Goal: Task Accomplishment & Management: Manage account settings

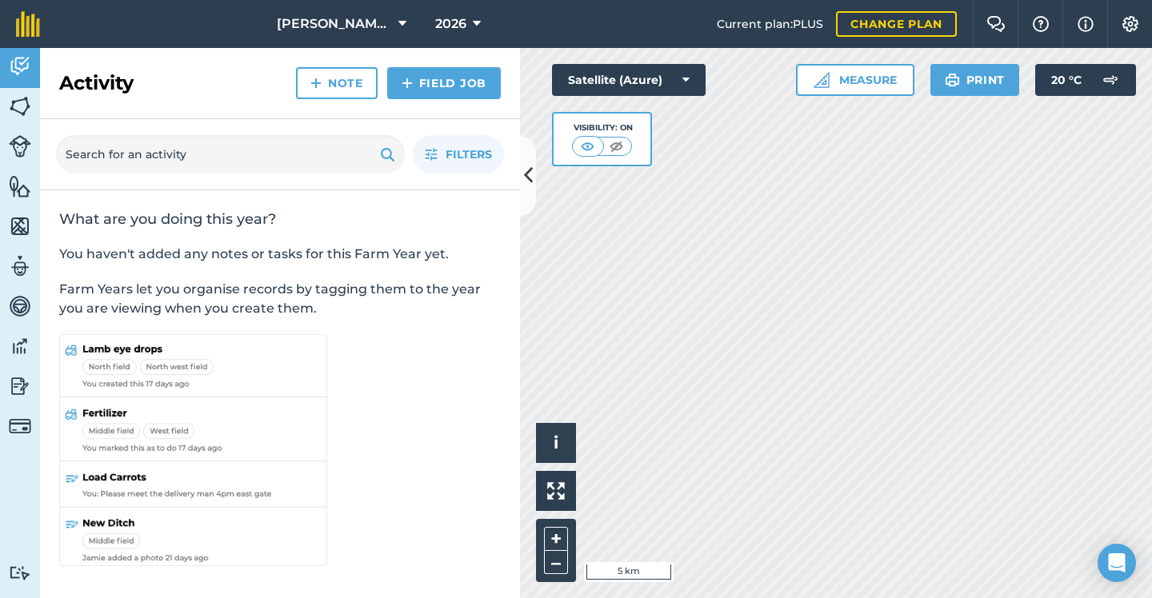
click at [30, 97] on img at bounding box center [20, 106] width 22 height 24
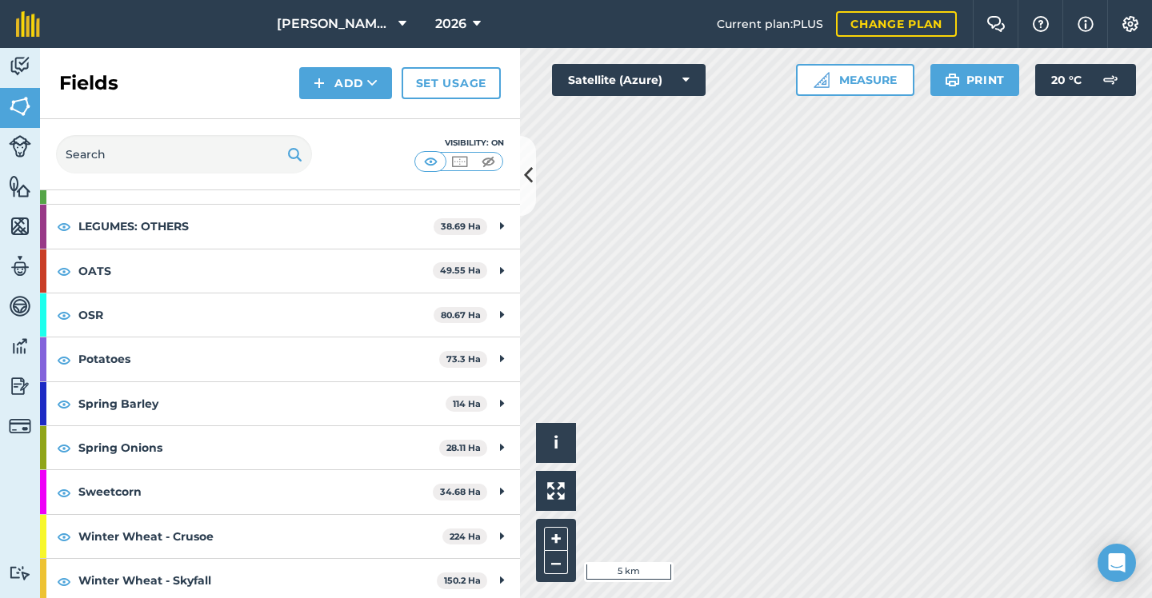
scroll to position [325, 0]
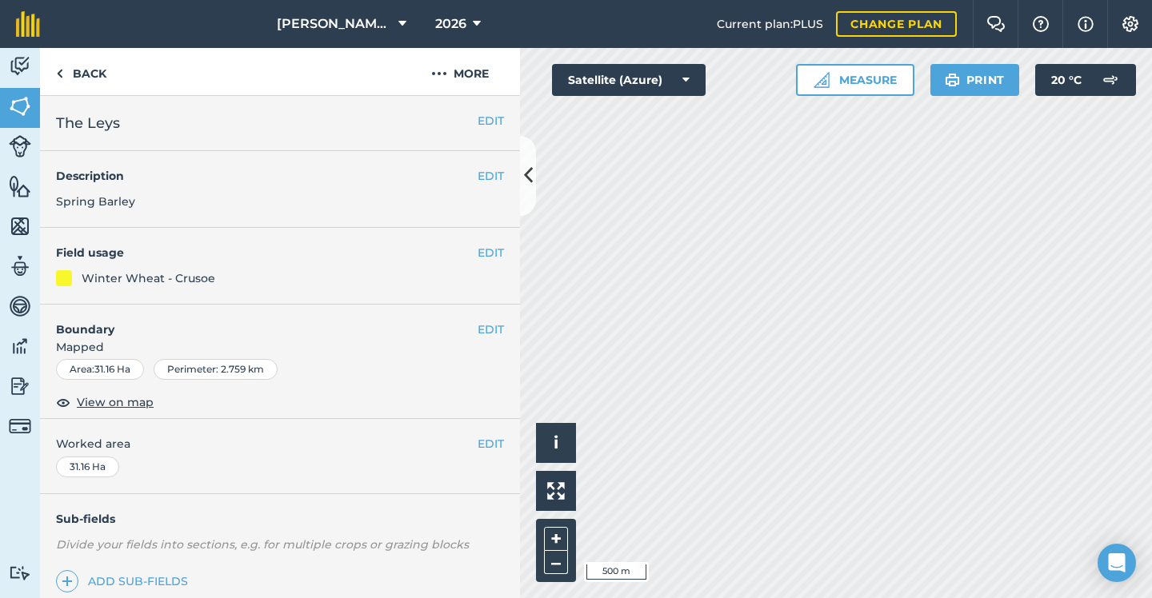
click at [481, 256] on button "EDIT" at bounding box center [490, 253] width 26 height 18
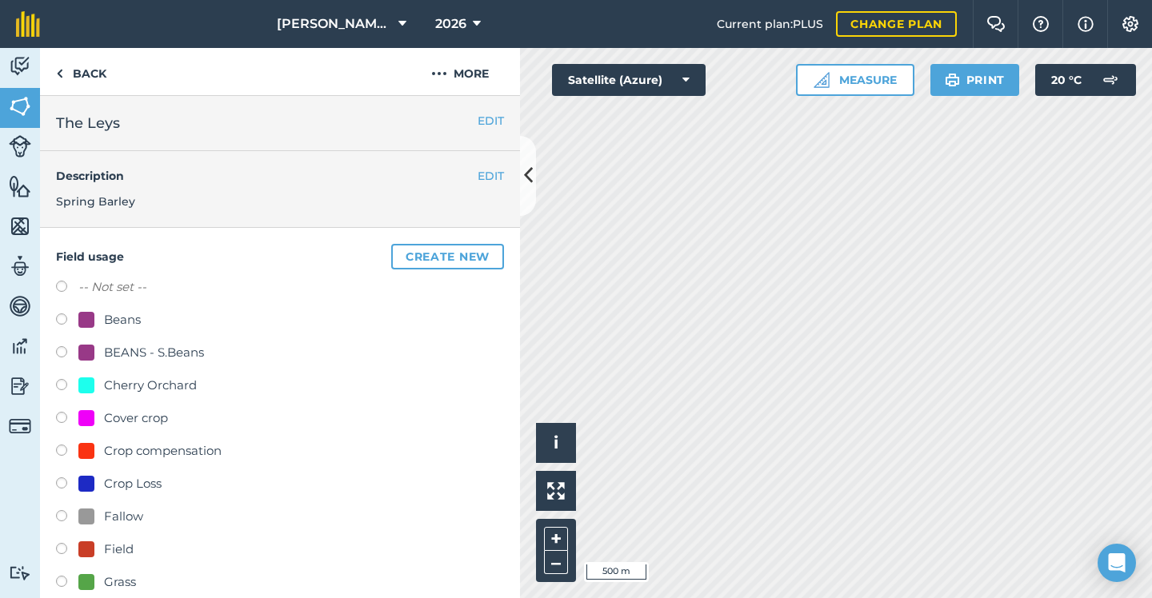
click at [469, 250] on button "Create new" at bounding box center [447, 257] width 113 height 26
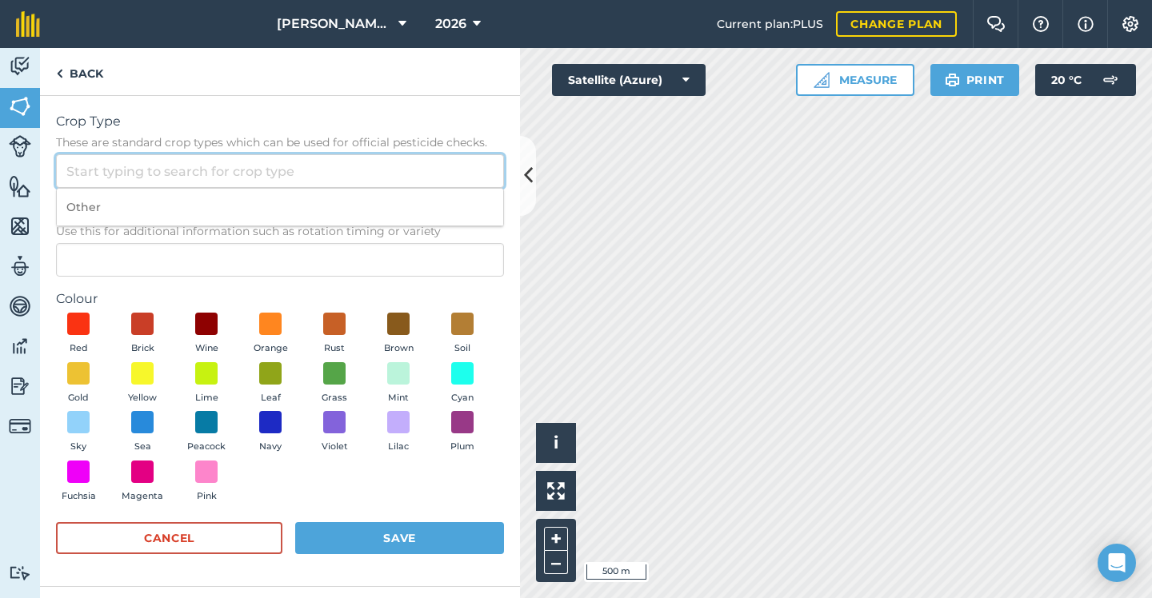
click at [269, 166] on input "Crop Type These are standard crop types which can be used for official pesticid…" at bounding box center [280, 171] width 448 height 34
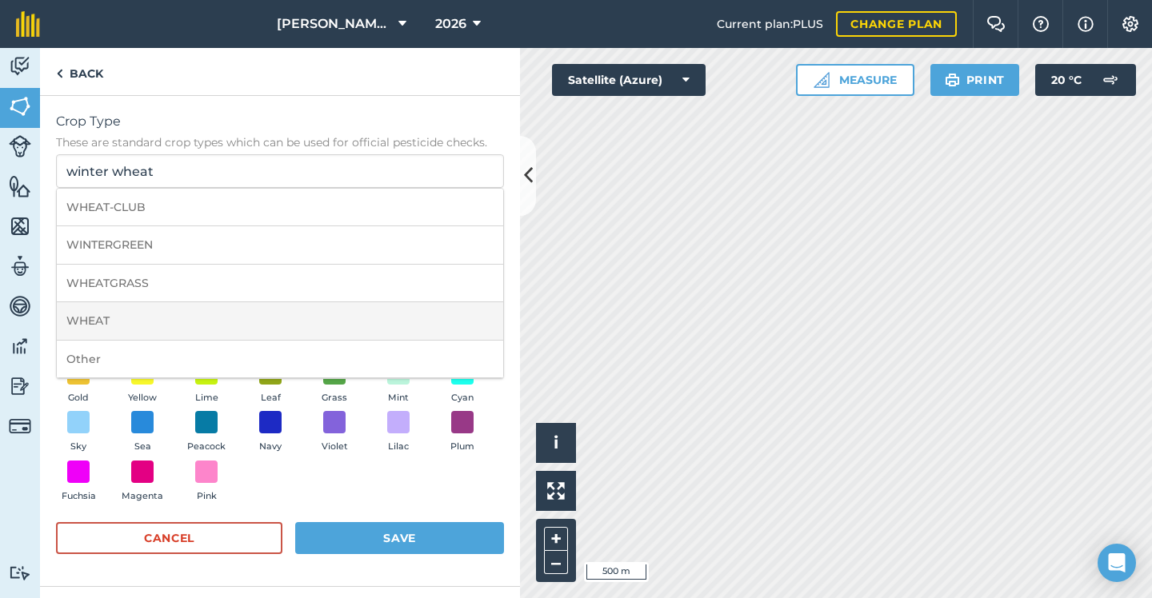
click at [138, 317] on li "WHEAT" at bounding box center [280, 321] width 446 height 38
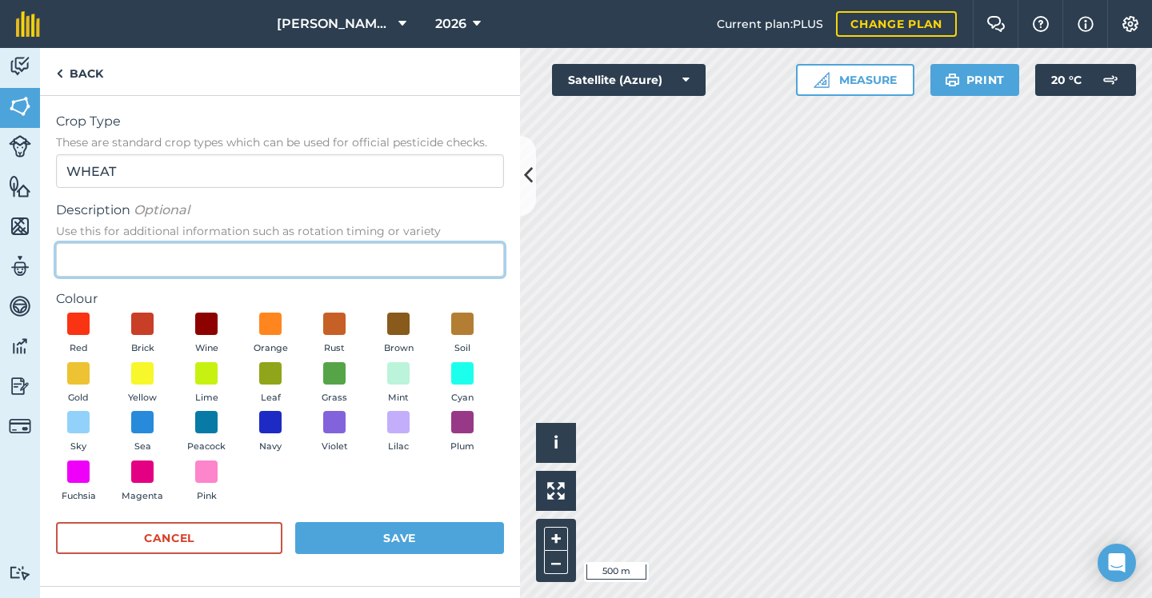
click at [164, 249] on input "Description Optional Use this for additional information such as rotation timin…" at bounding box center [280, 260] width 448 height 34
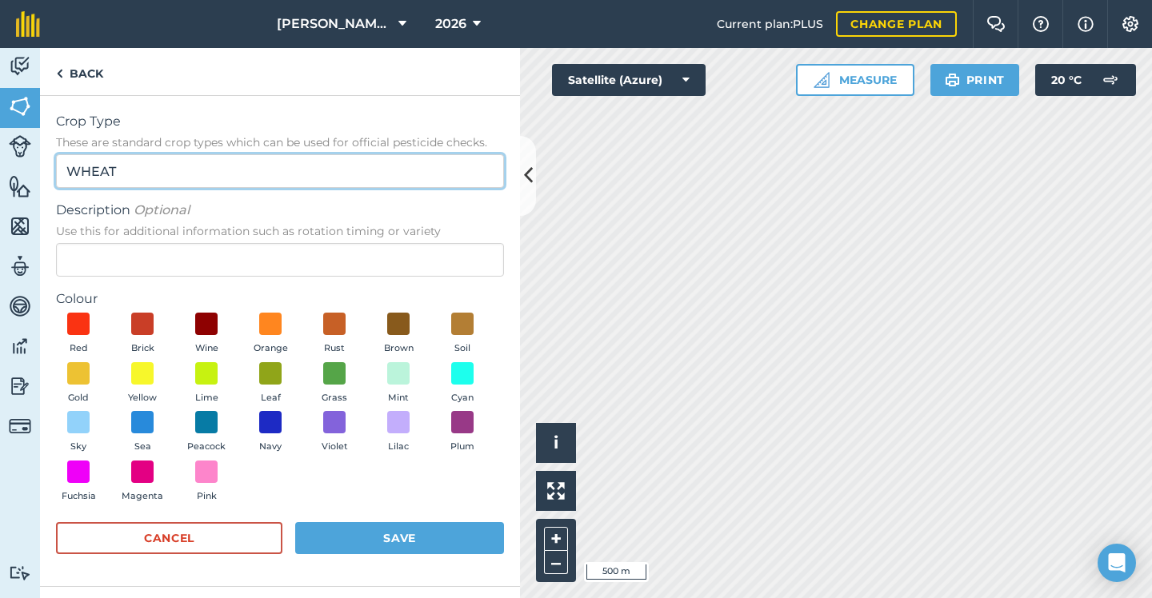
click at [182, 182] on input "WHEAT" at bounding box center [280, 171] width 448 height 34
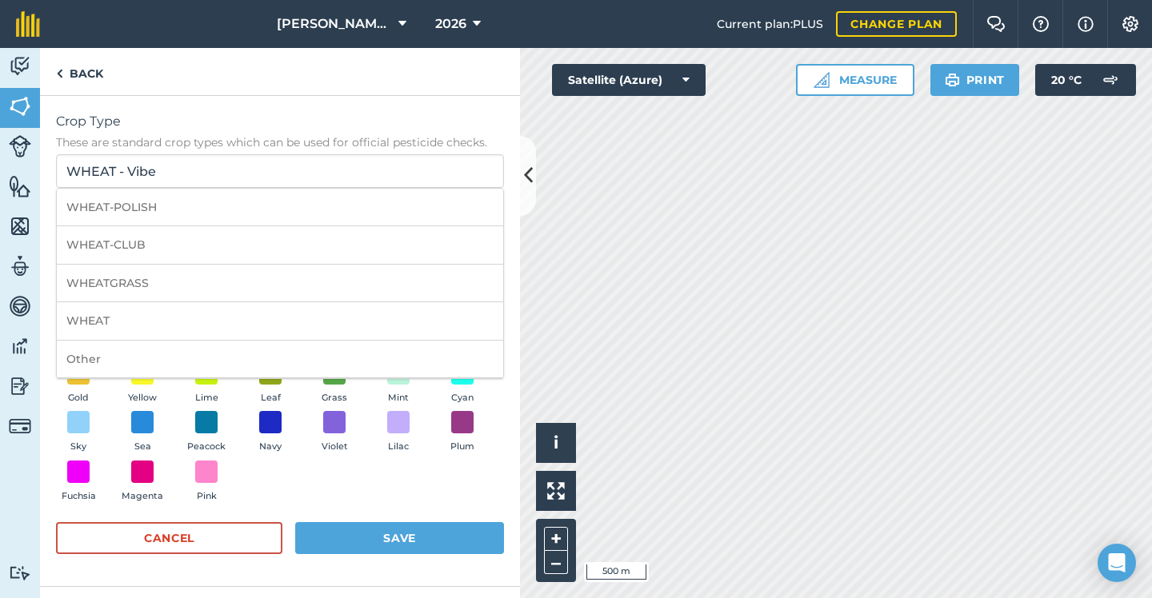
click at [285, 483] on div "Red Brick Wine Orange Rust Brown Soil Gold Yellow Lime Leaf Grass Mint Cyan Sky…" at bounding box center [280, 411] width 448 height 197
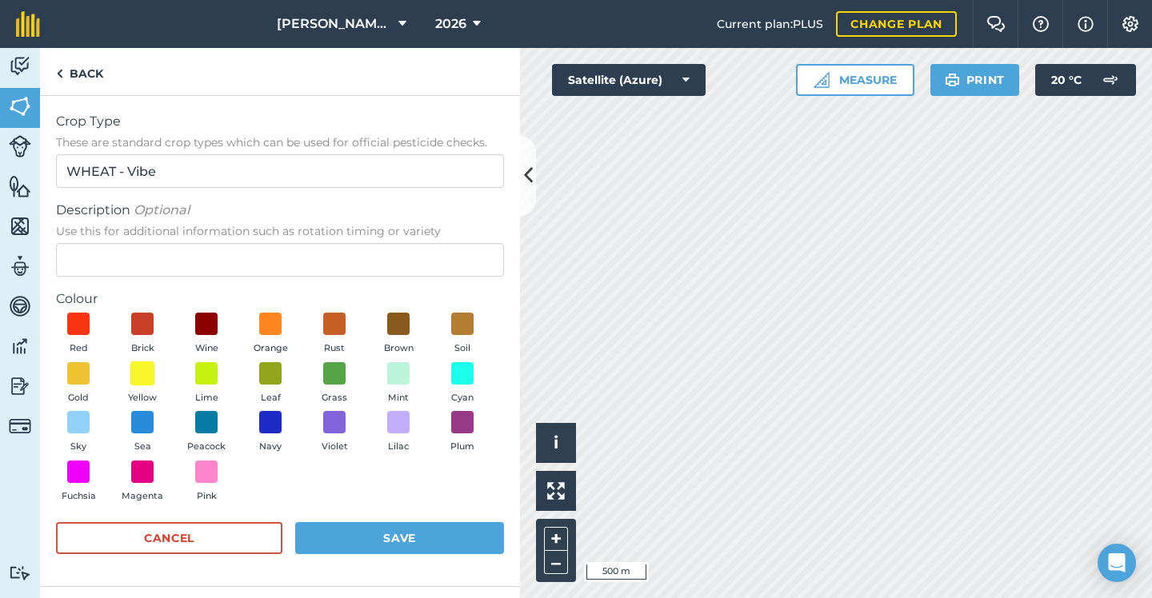
click at [151, 374] on span at bounding box center [142, 373] width 25 height 25
click at [409, 532] on button "Save" at bounding box center [399, 538] width 209 height 32
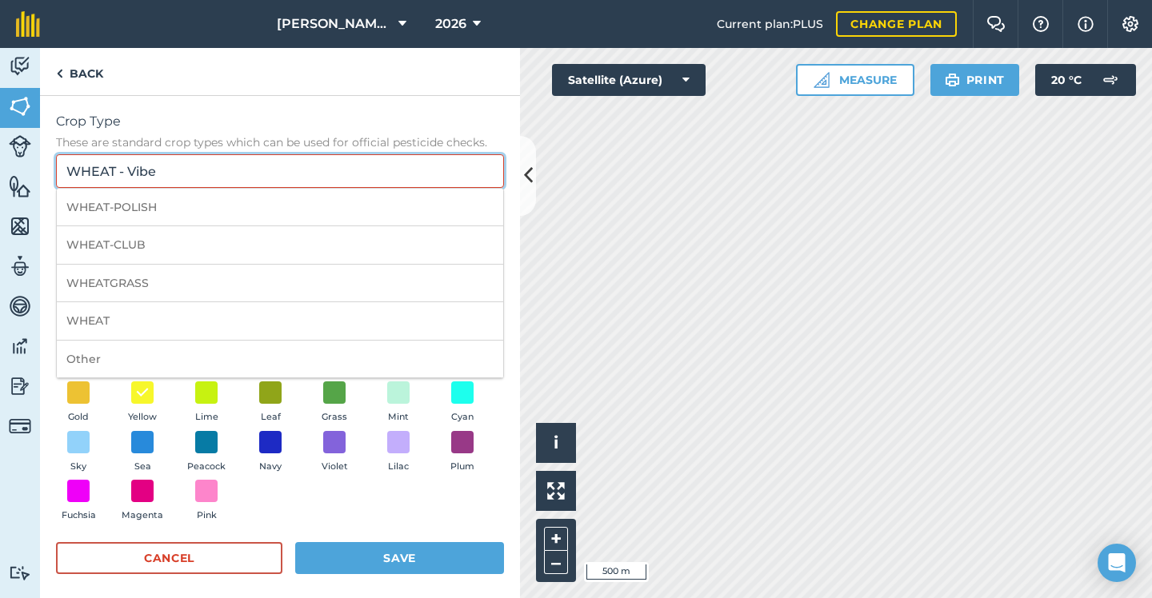
click at [250, 172] on input "WHEAT - Vibe" at bounding box center [280, 171] width 448 height 34
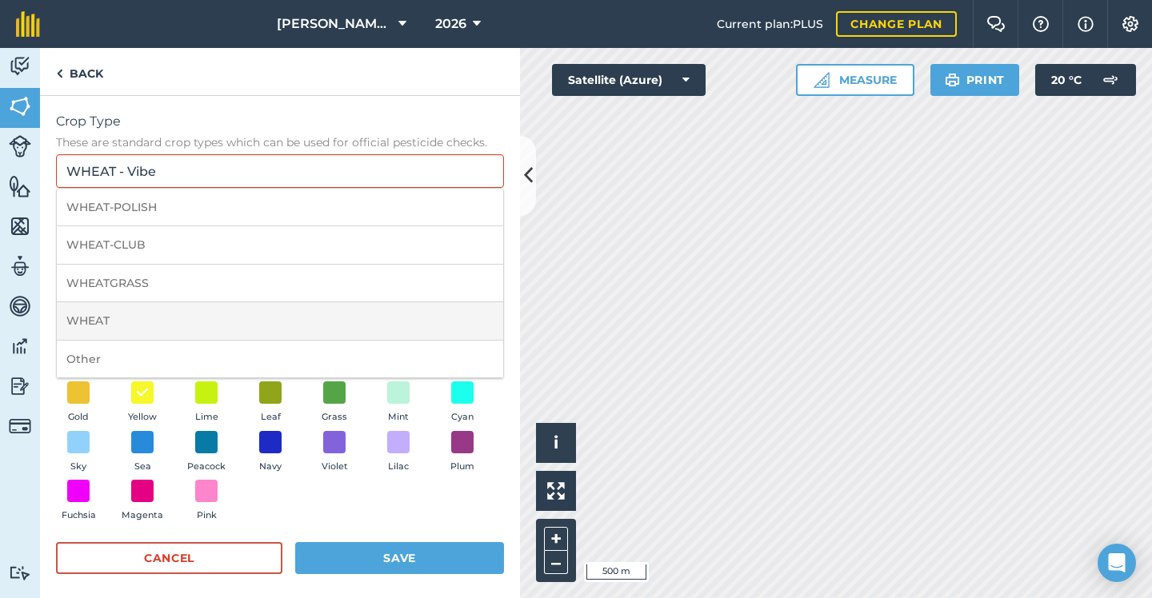
click at [135, 313] on li "WHEAT" at bounding box center [280, 321] width 446 height 38
type input "WHEAT"
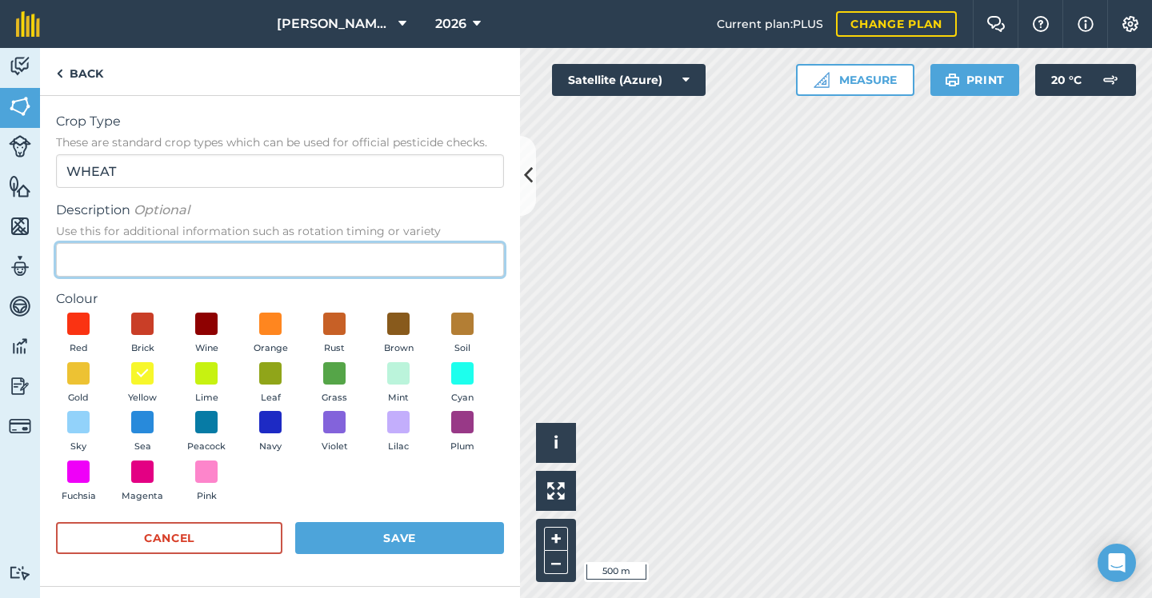
click at [193, 248] on input "Description Optional Use this for additional information such as rotation timin…" at bounding box center [280, 260] width 448 height 34
type input "Vibe"
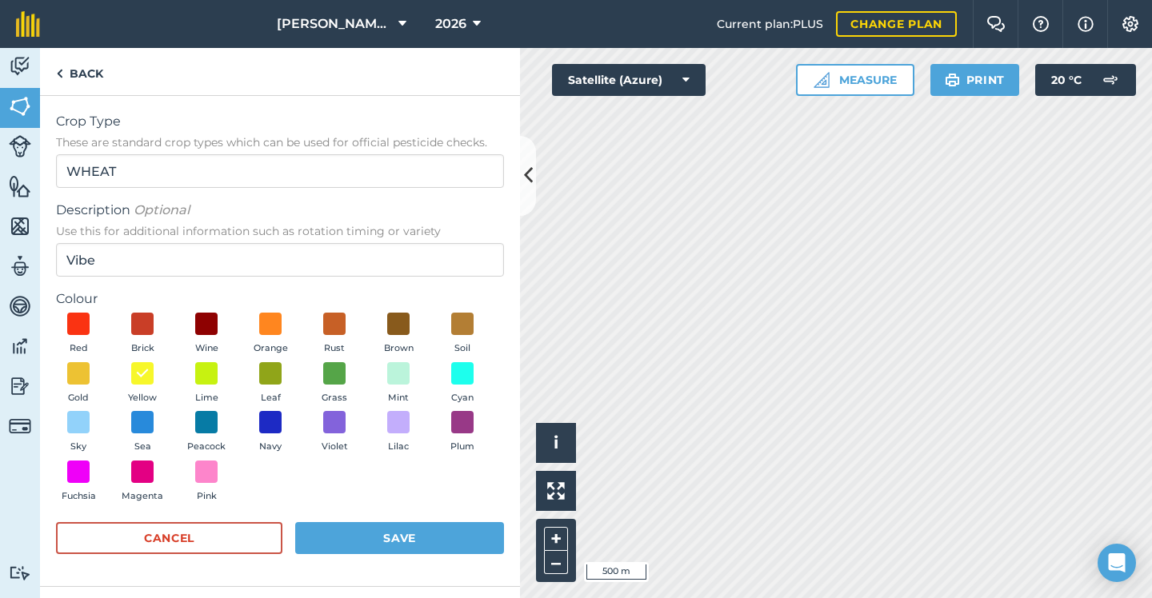
click at [361, 533] on button "Save" at bounding box center [399, 538] width 209 height 32
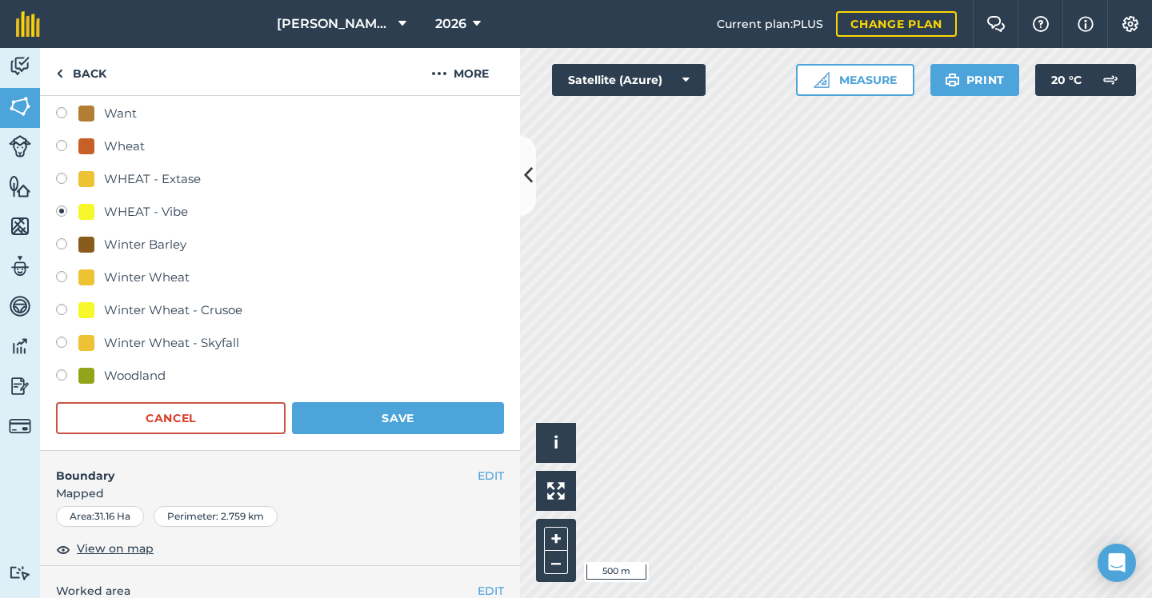
scroll to position [1008, 0]
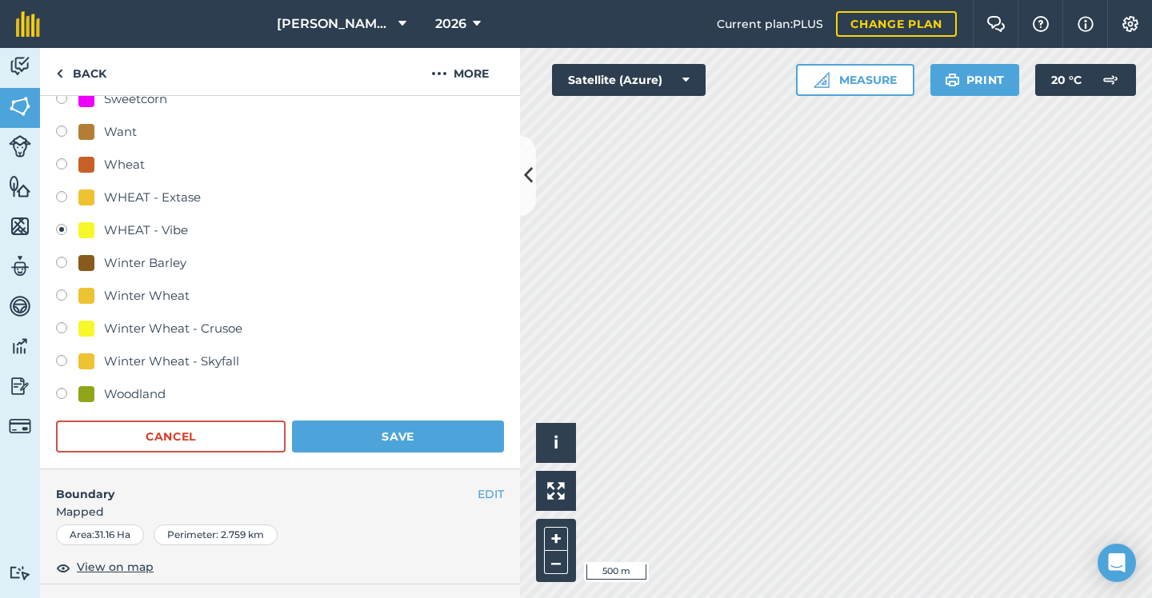
click at [405, 434] on button "Save" at bounding box center [398, 437] width 212 height 32
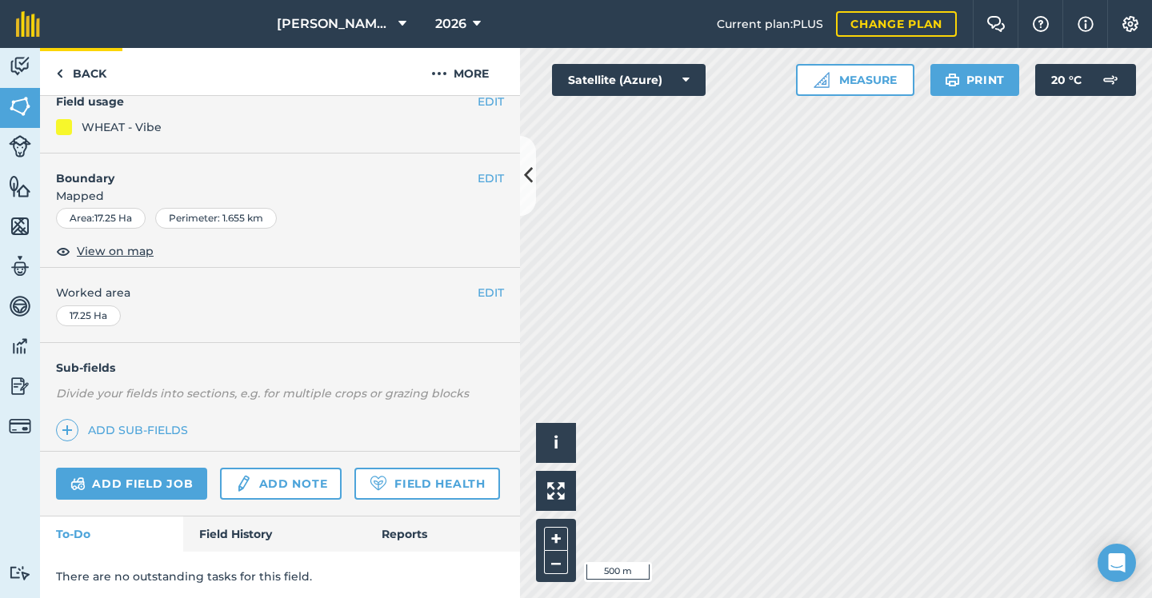
click at [94, 71] on link "Back" at bounding box center [81, 71] width 82 height 47
click at [98, 80] on link "Back" at bounding box center [81, 71] width 82 height 47
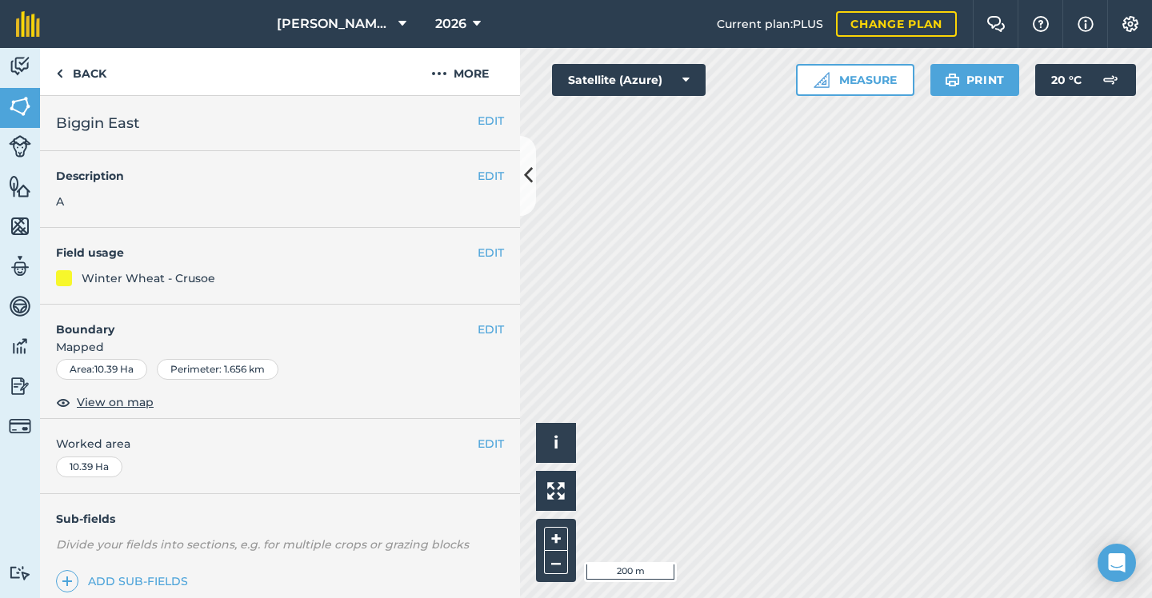
click at [496, 252] on button "EDIT" at bounding box center [490, 253] width 26 height 18
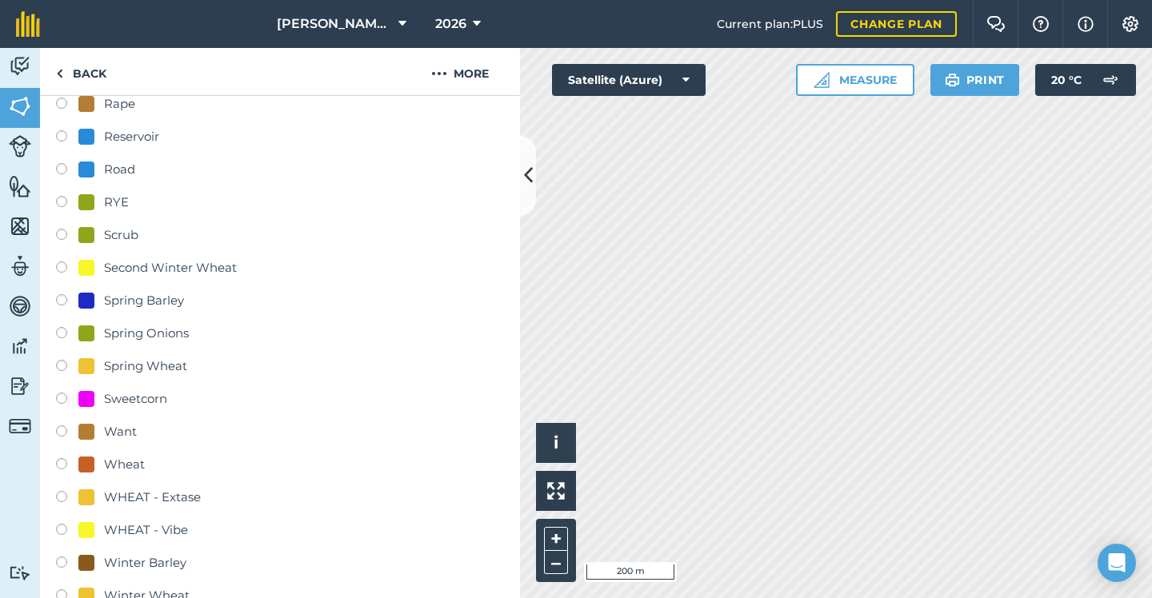
scroll to position [764, 0]
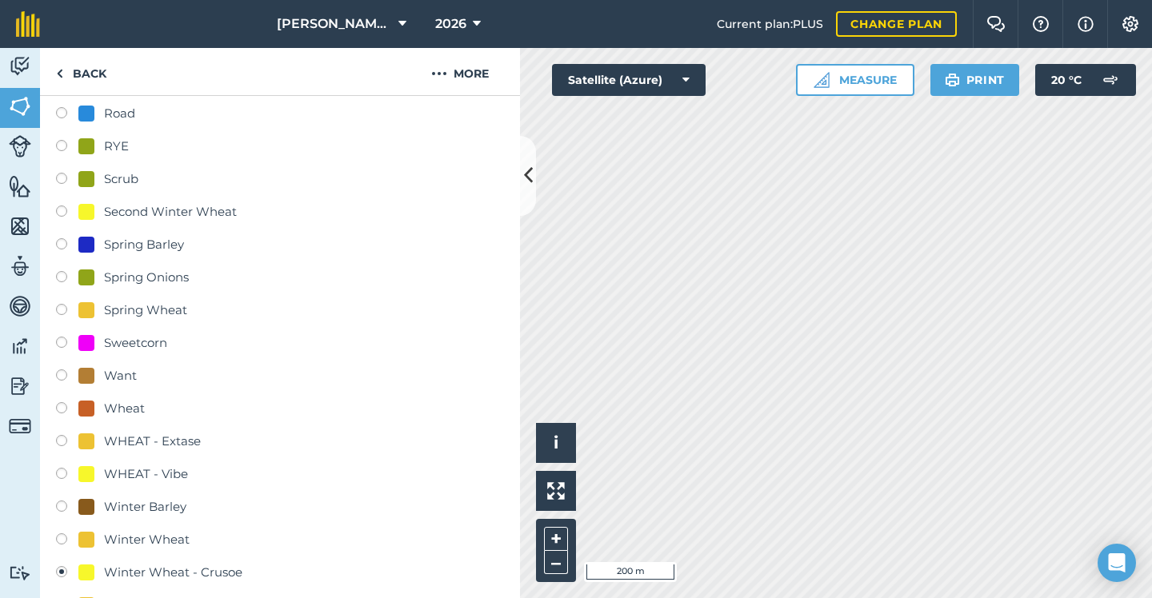
click at [159, 469] on div "WHEAT - Vibe" at bounding box center [146, 474] width 84 height 19
radio input "true"
radio input "false"
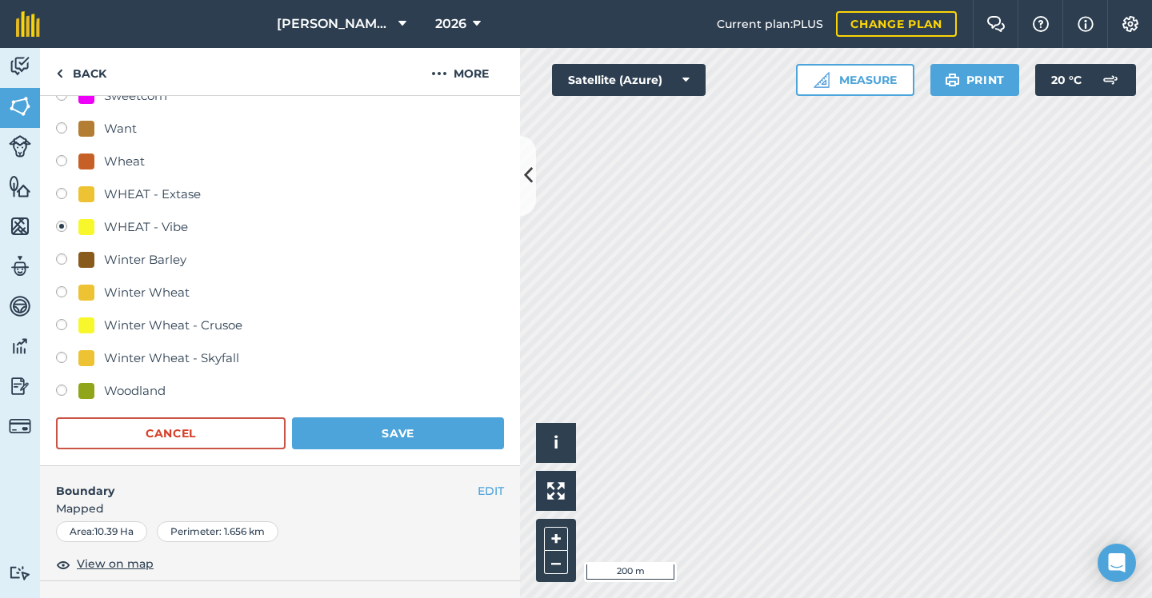
scroll to position [1238, 0]
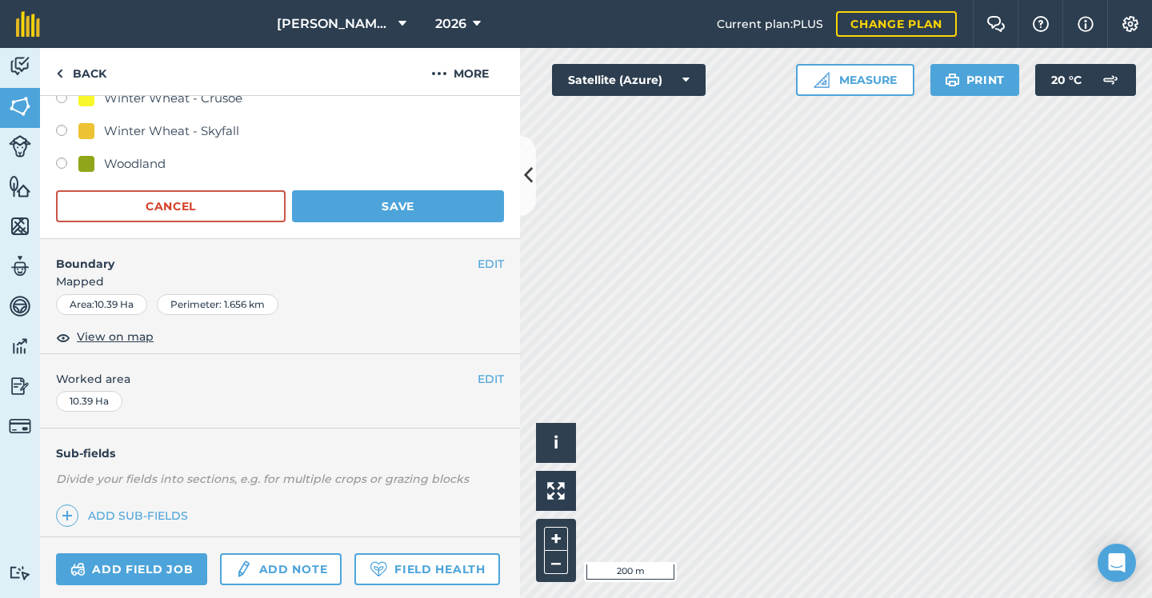
click at [413, 206] on button "Save" at bounding box center [398, 206] width 212 height 32
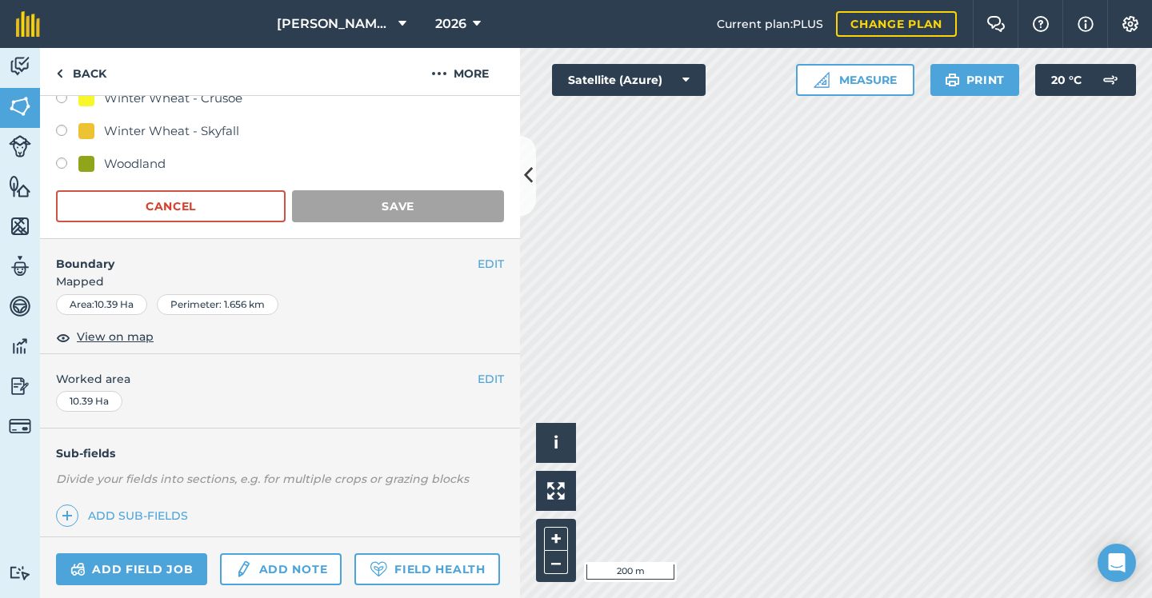
scroll to position [151, 0]
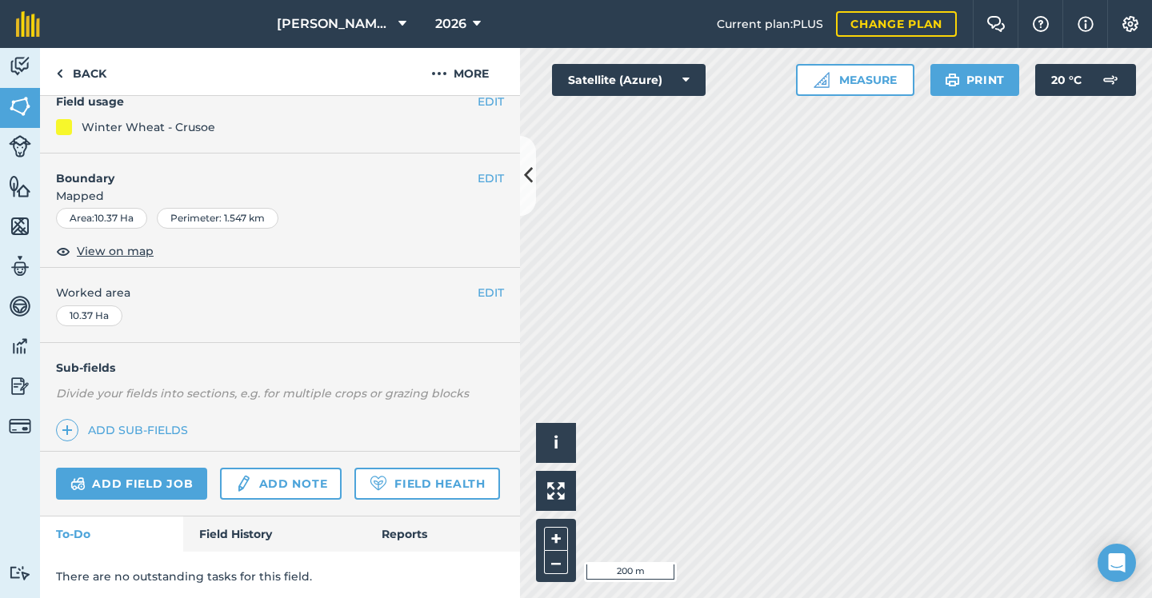
click at [492, 105] on button "EDIT" at bounding box center [490, 102] width 26 height 18
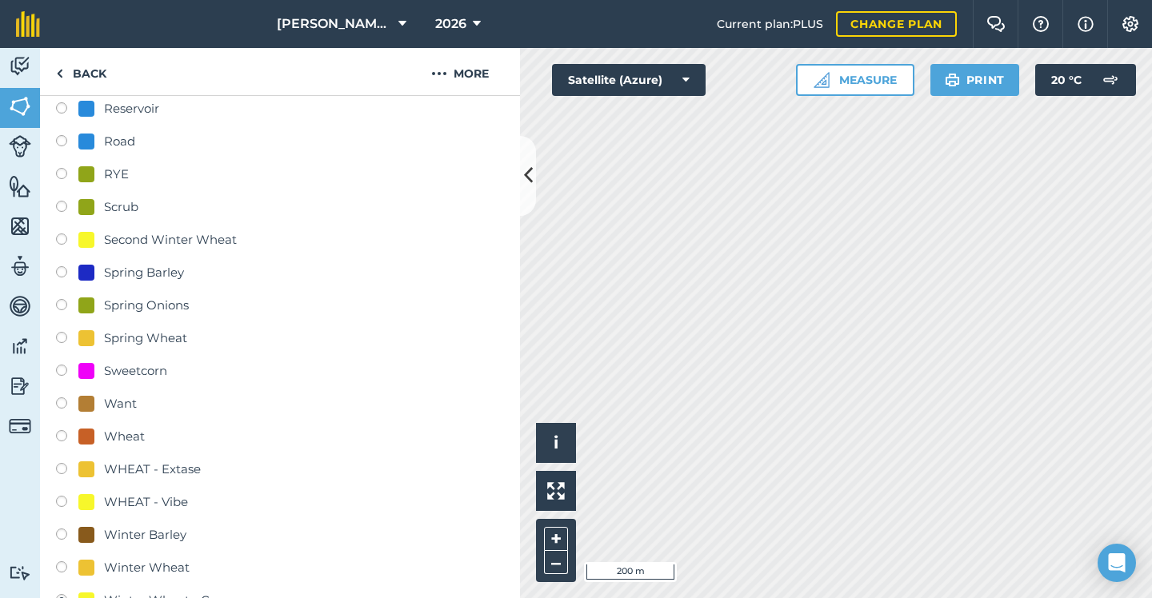
scroll to position [793, 0]
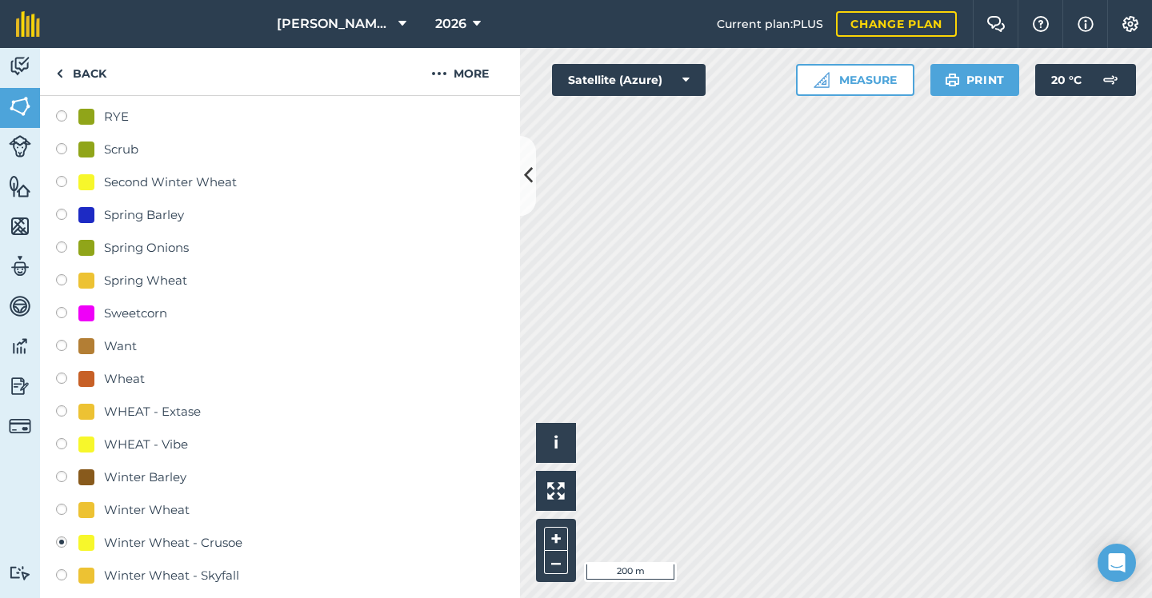
click at [129, 441] on div "WHEAT - Vibe" at bounding box center [146, 444] width 84 height 19
radio input "true"
radio input "false"
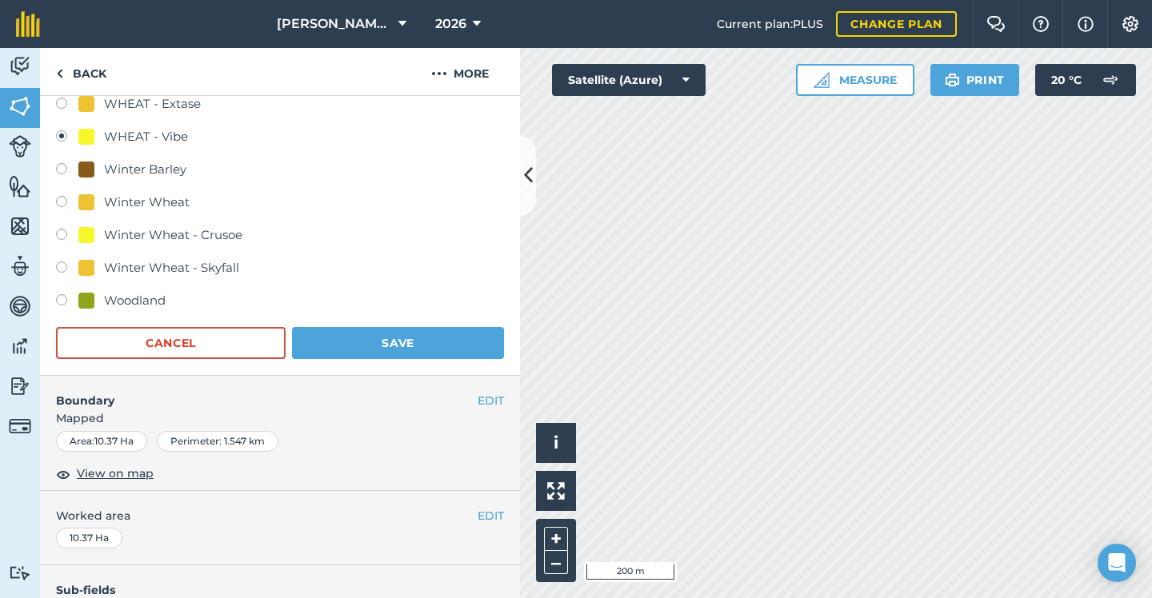
scroll to position [1286, 0]
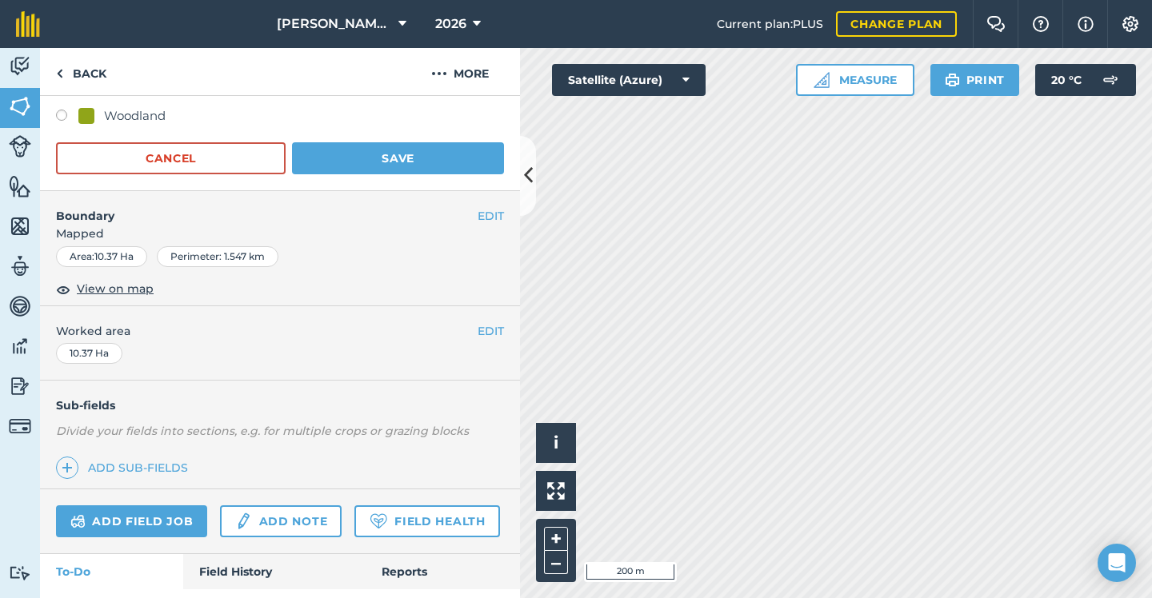
click at [382, 148] on button "Save" at bounding box center [398, 158] width 212 height 32
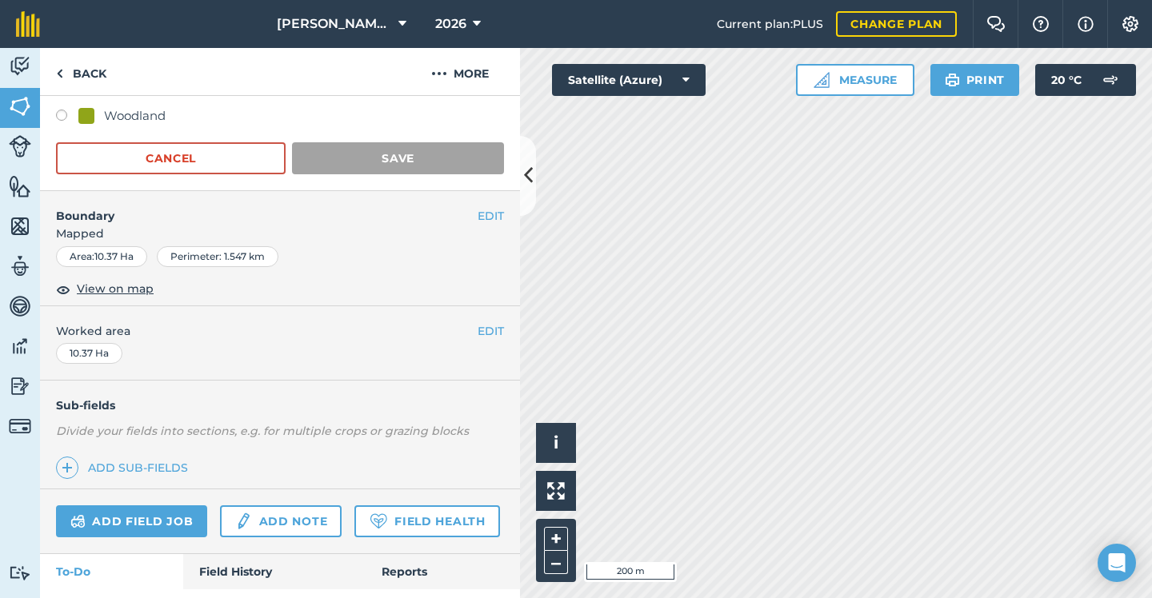
scroll to position [151, 0]
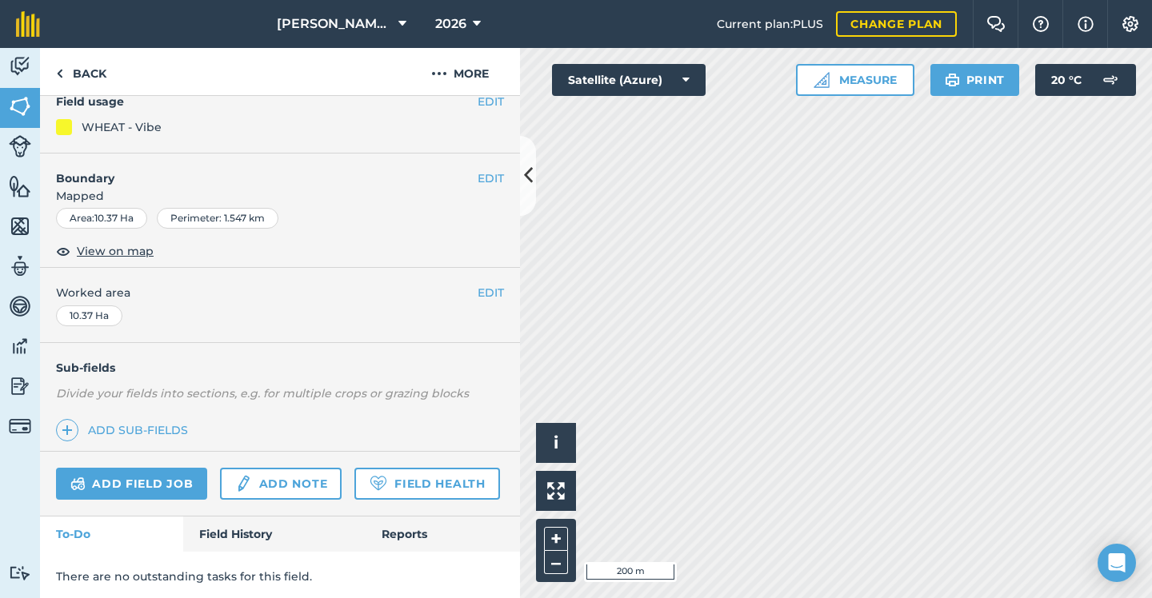
click at [523, 156] on button at bounding box center [528, 176] width 16 height 80
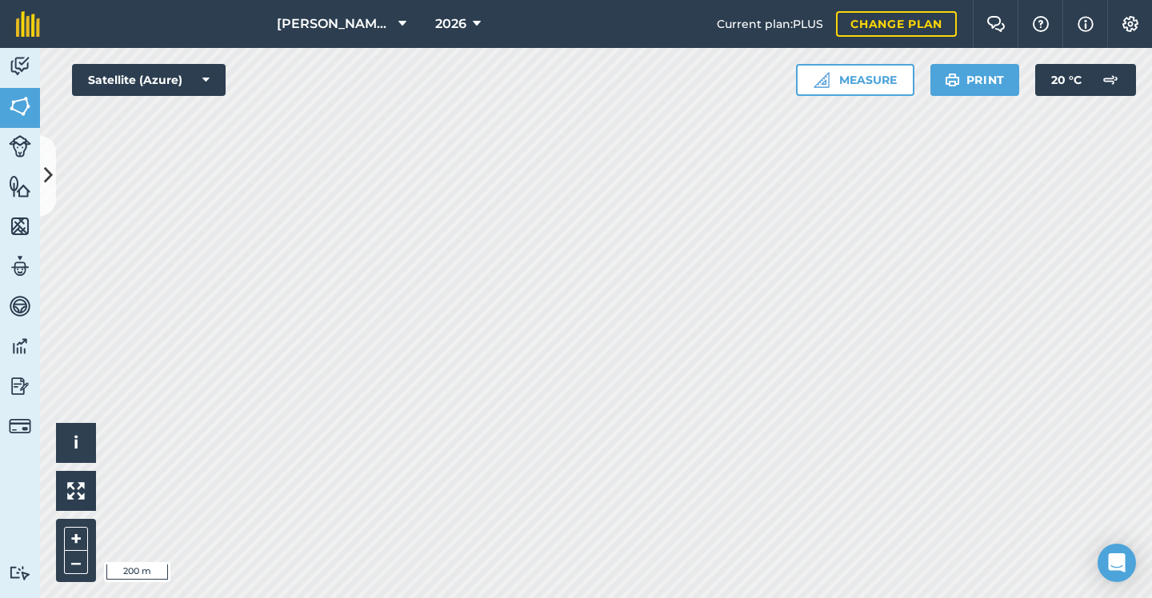
click at [50, 164] on icon at bounding box center [48, 176] width 9 height 28
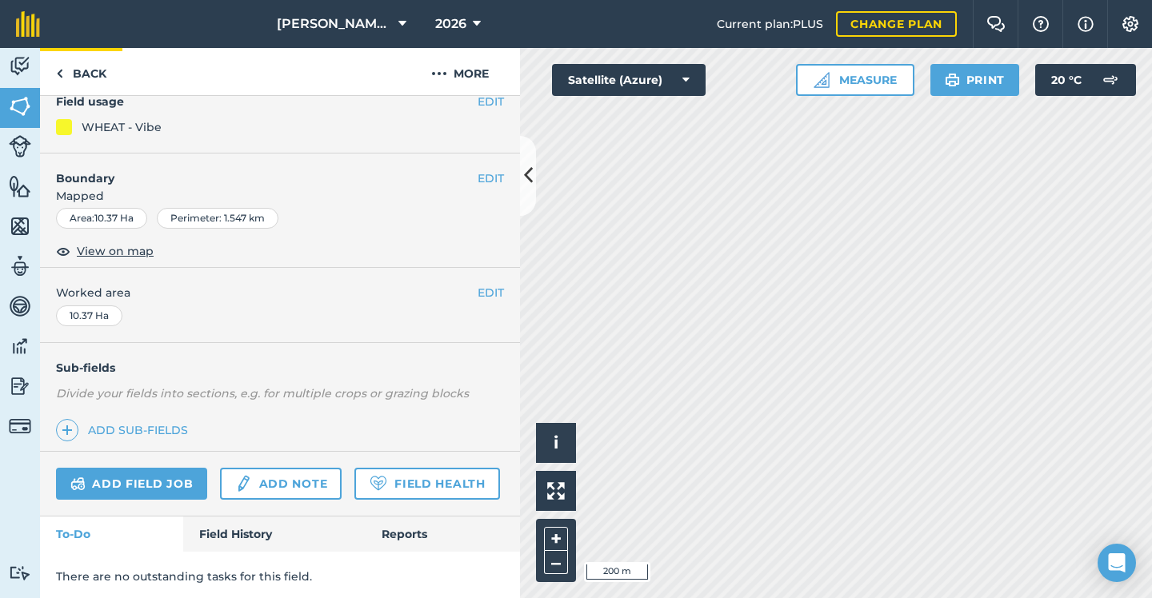
click at [93, 85] on link "Back" at bounding box center [81, 71] width 82 height 47
click at [84, 78] on link "Back" at bounding box center [81, 71] width 82 height 47
click at [102, 81] on link "Back" at bounding box center [81, 71] width 82 height 47
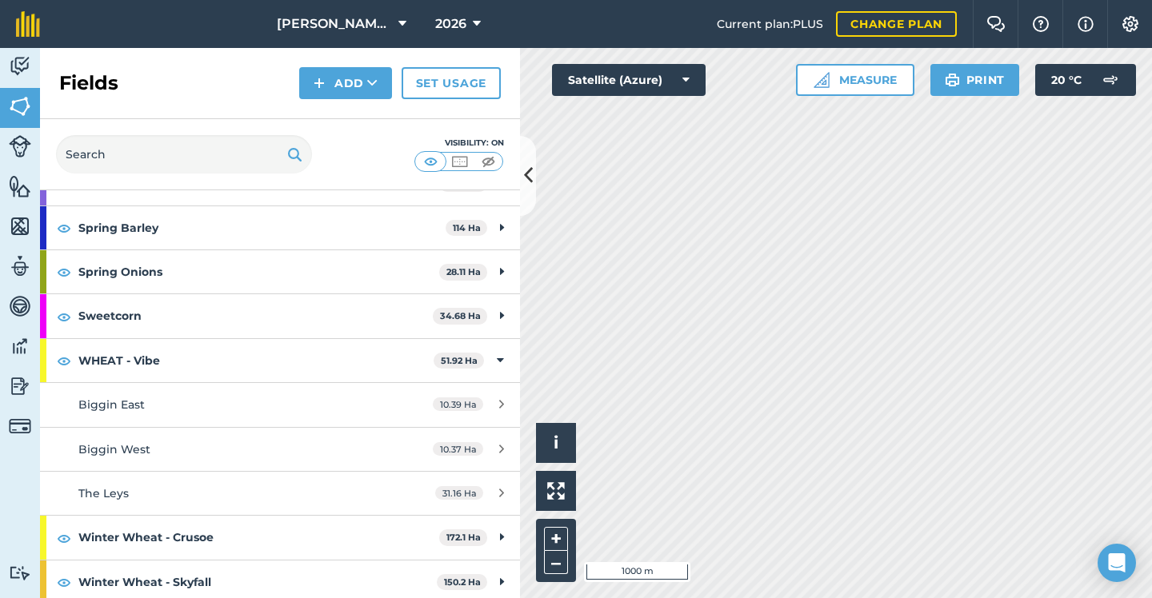
scroll to position [501, 0]
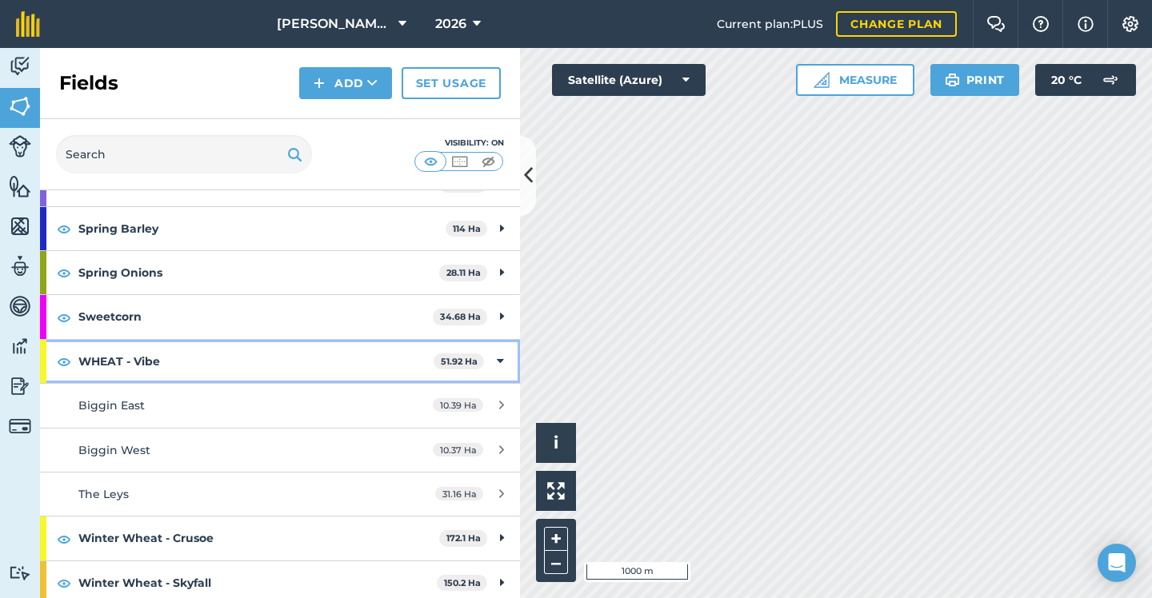
click at [353, 349] on strong "WHEAT - Vibe" at bounding box center [255, 361] width 355 height 43
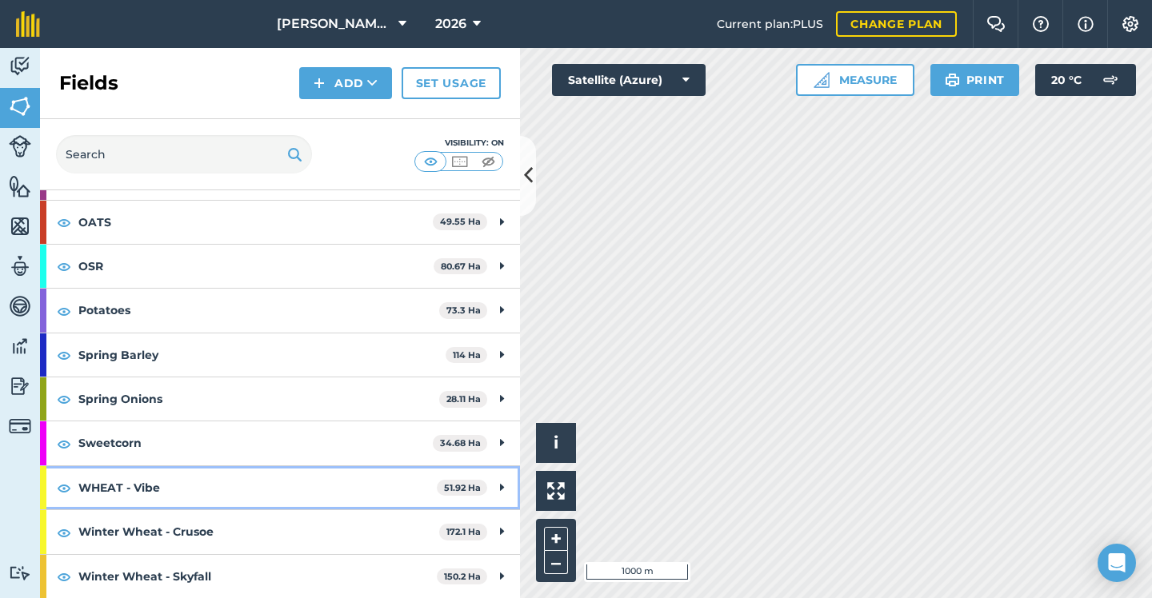
scroll to position [369, 0]
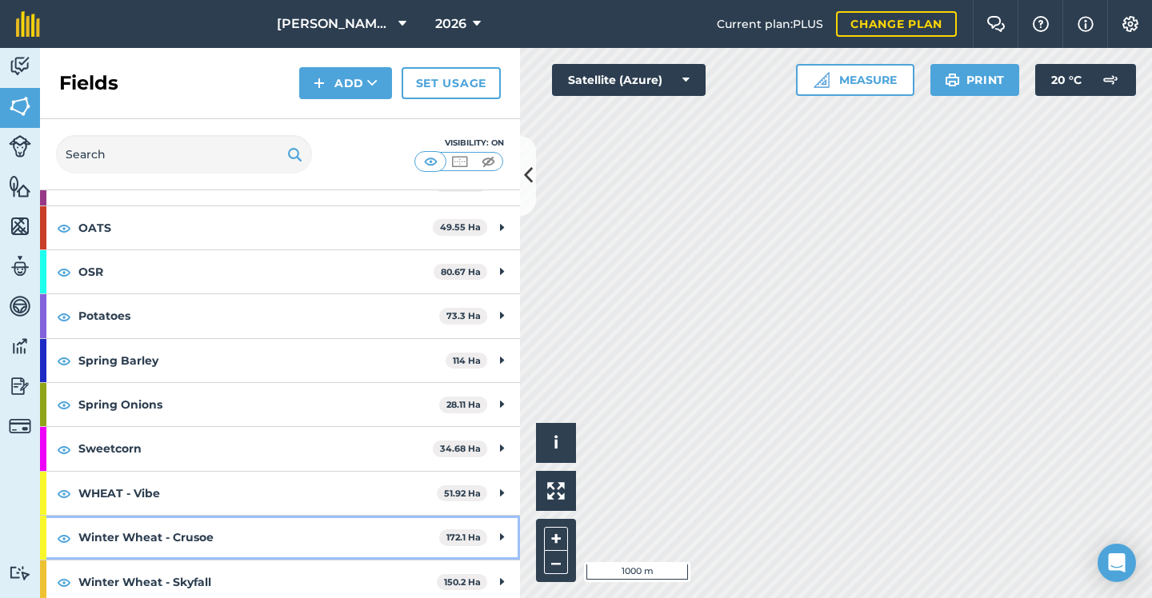
click at [389, 526] on strong "Winter Wheat - Crusoe" at bounding box center [258, 537] width 361 height 43
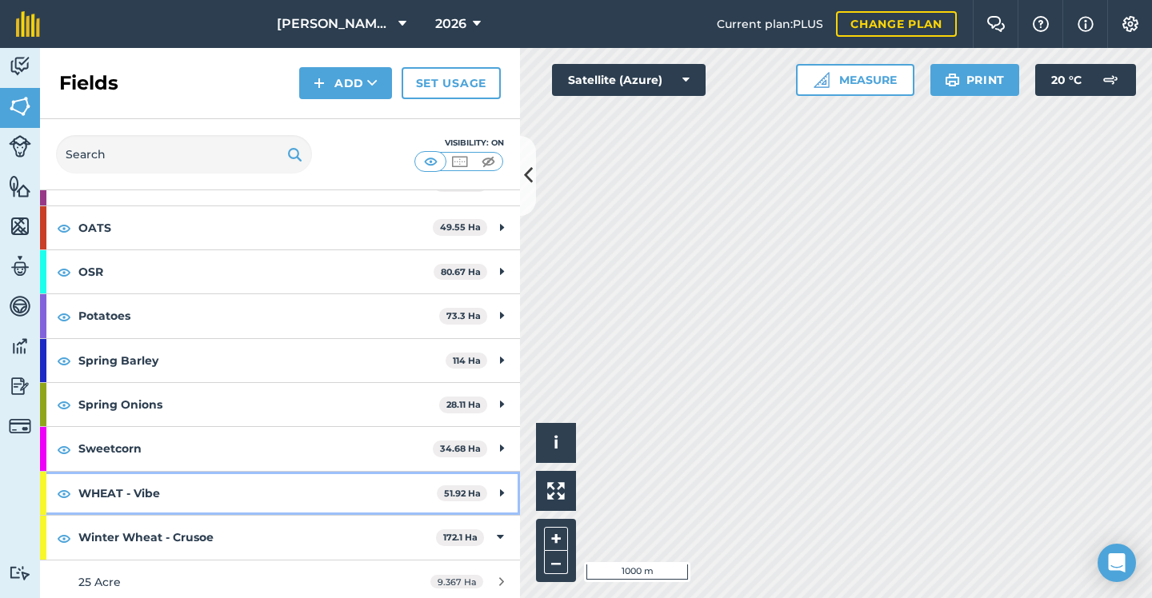
click at [373, 492] on strong "WHEAT - Vibe" at bounding box center [257, 493] width 358 height 43
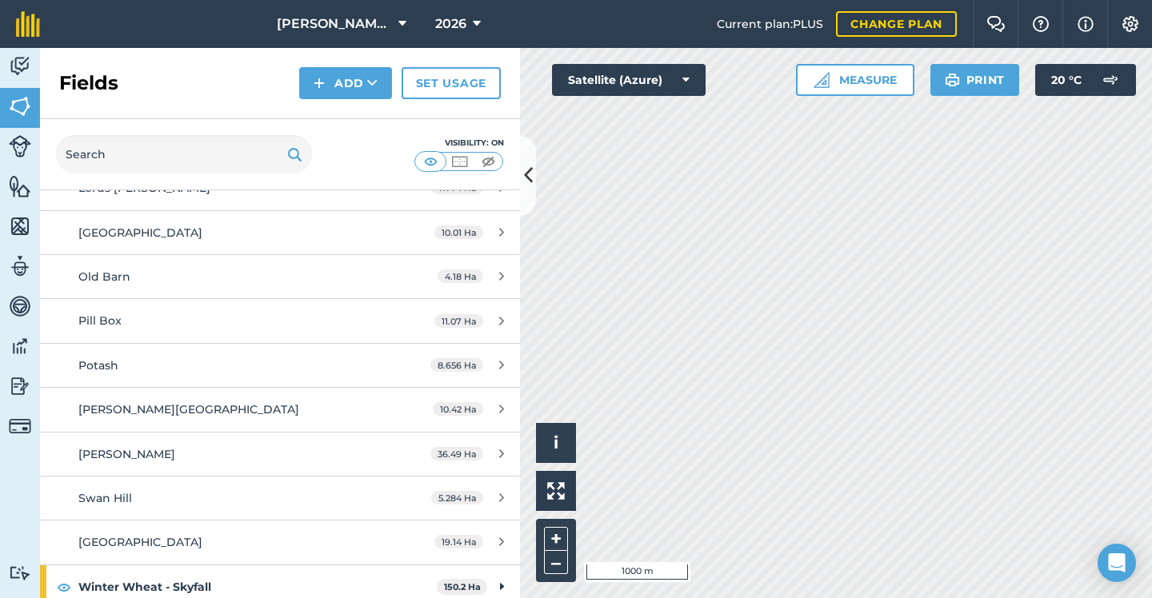
scroll to position [1161, 0]
click at [270, 566] on strong "Winter Wheat - Skyfall" at bounding box center [257, 587] width 358 height 43
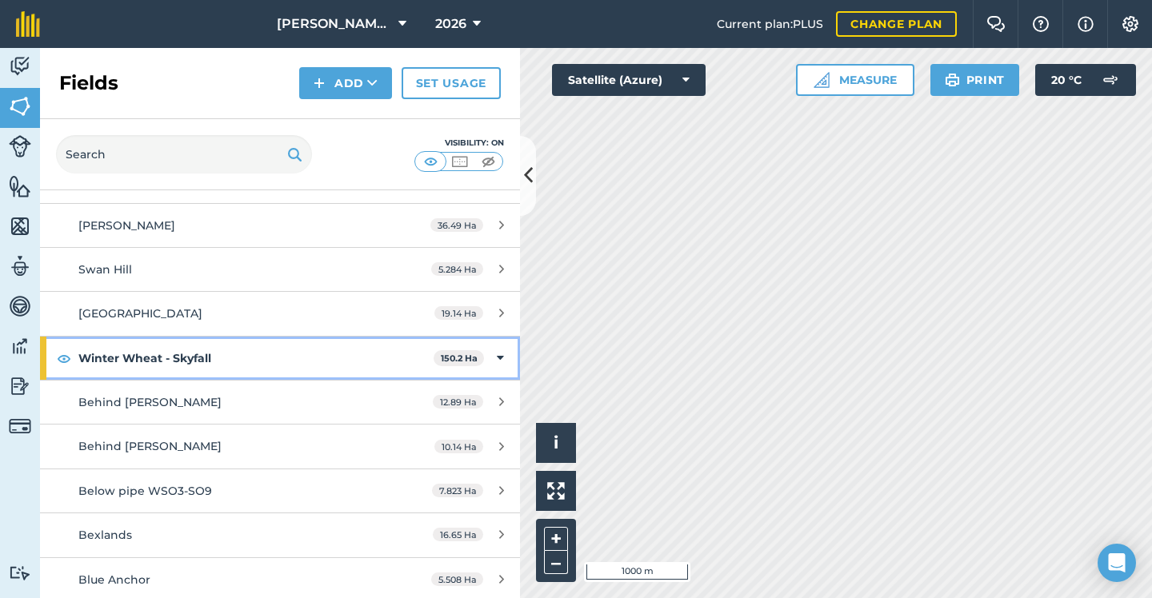
scroll to position [1380, 0]
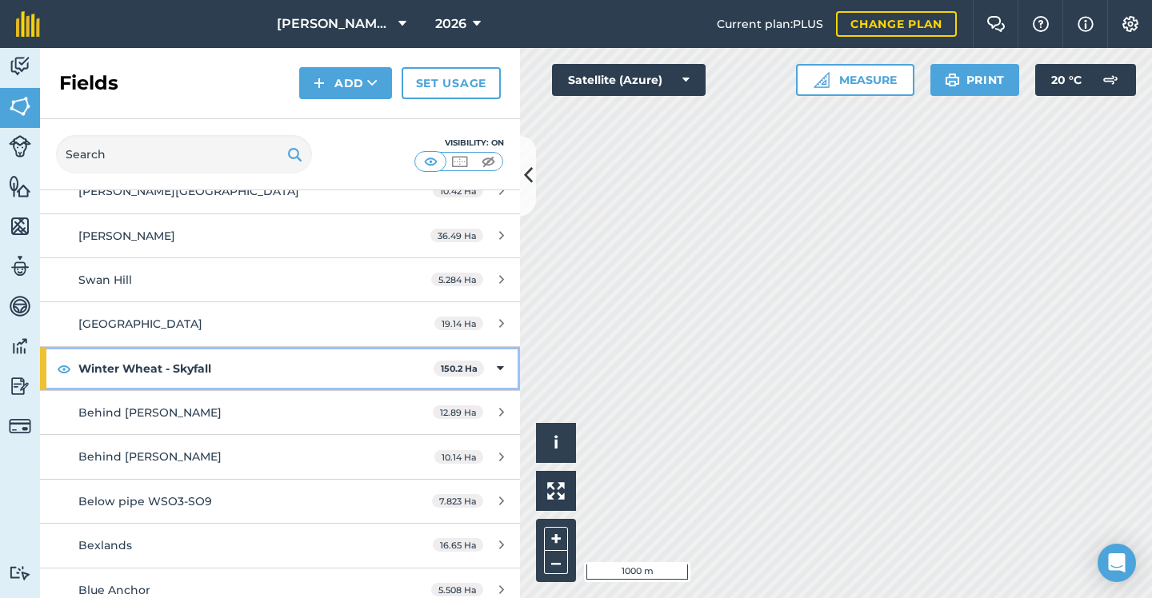
click at [343, 355] on strong "Winter Wheat - Skyfall" at bounding box center [255, 368] width 355 height 43
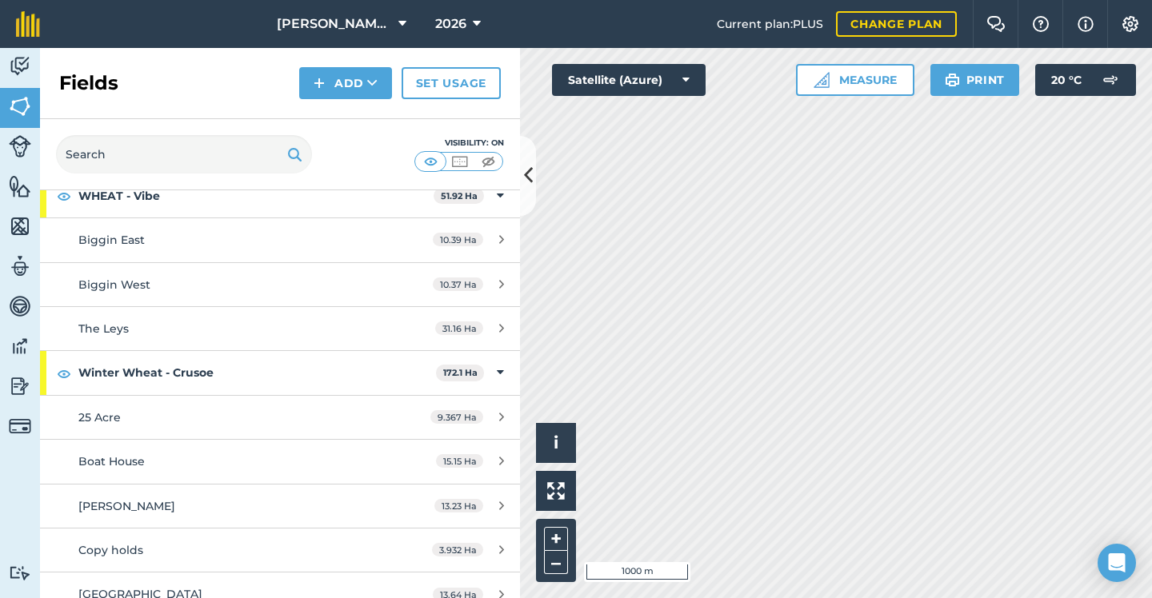
scroll to position [667, 0]
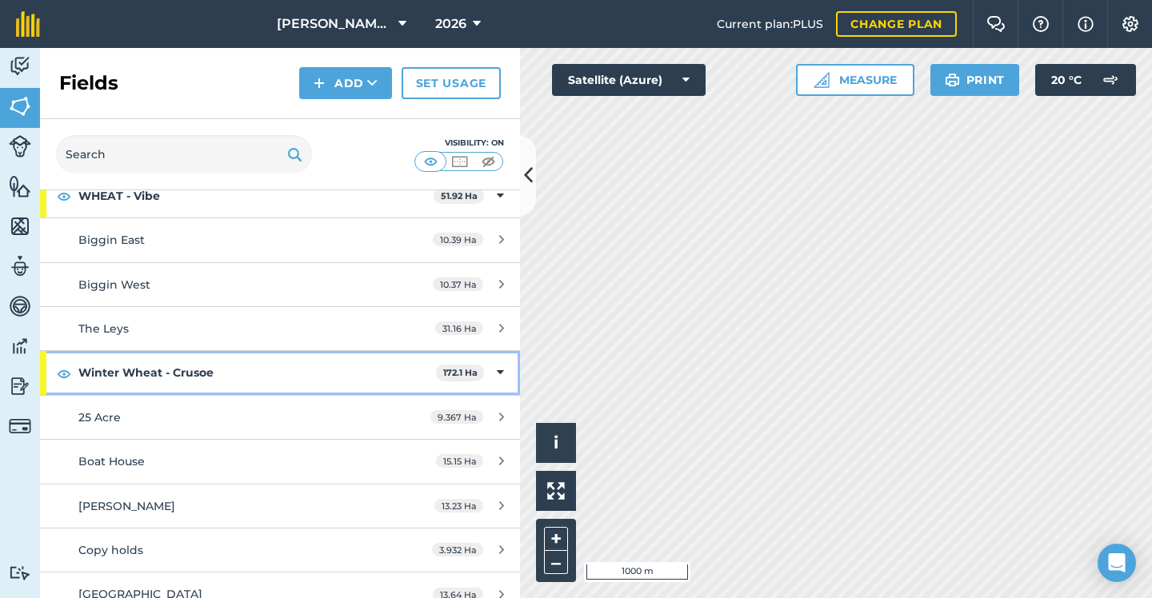
click at [341, 358] on strong "Winter Wheat - Crusoe" at bounding box center [256, 372] width 357 height 43
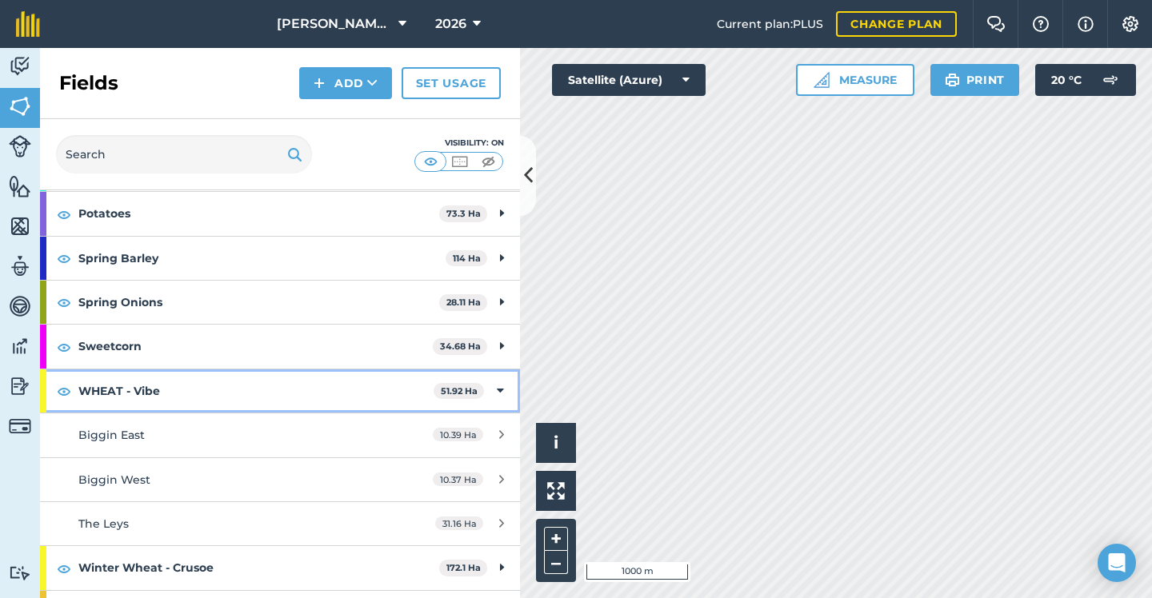
click at [337, 369] on strong "WHEAT - Vibe" at bounding box center [255, 390] width 355 height 43
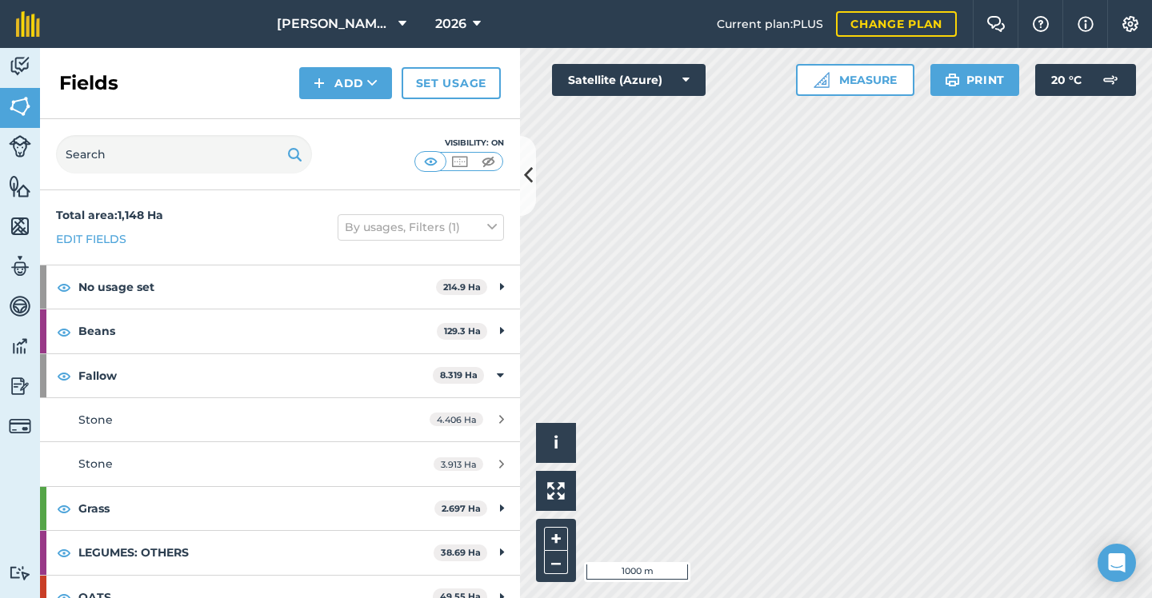
scroll to position [0, 0]
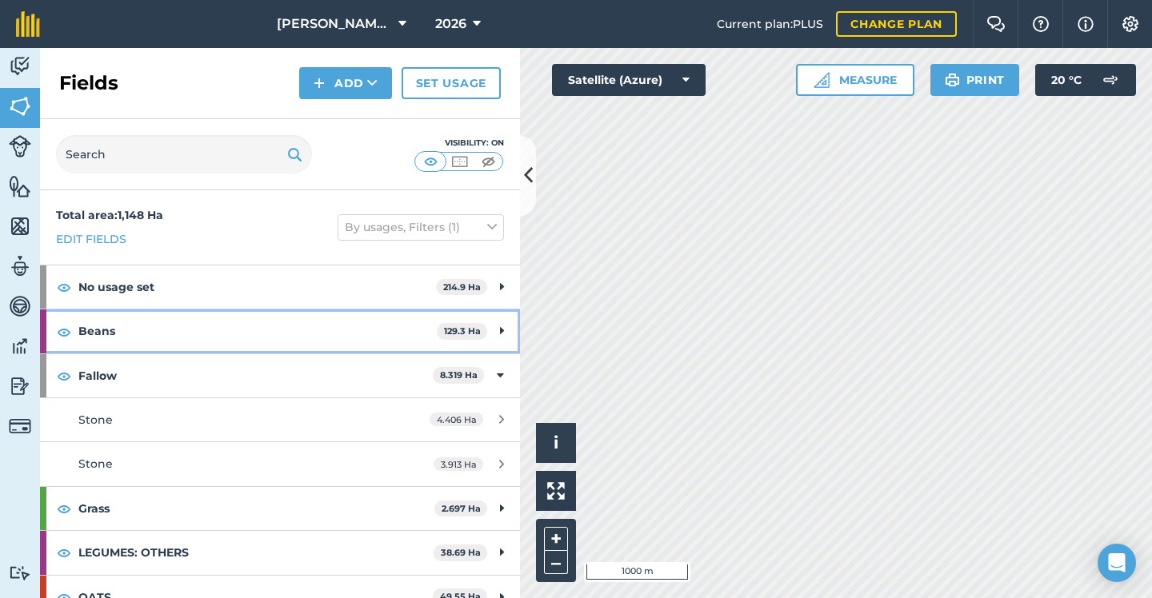
click at [325, 337] on strong "Beans" at bounding box center [257, 330] width 358 height 43
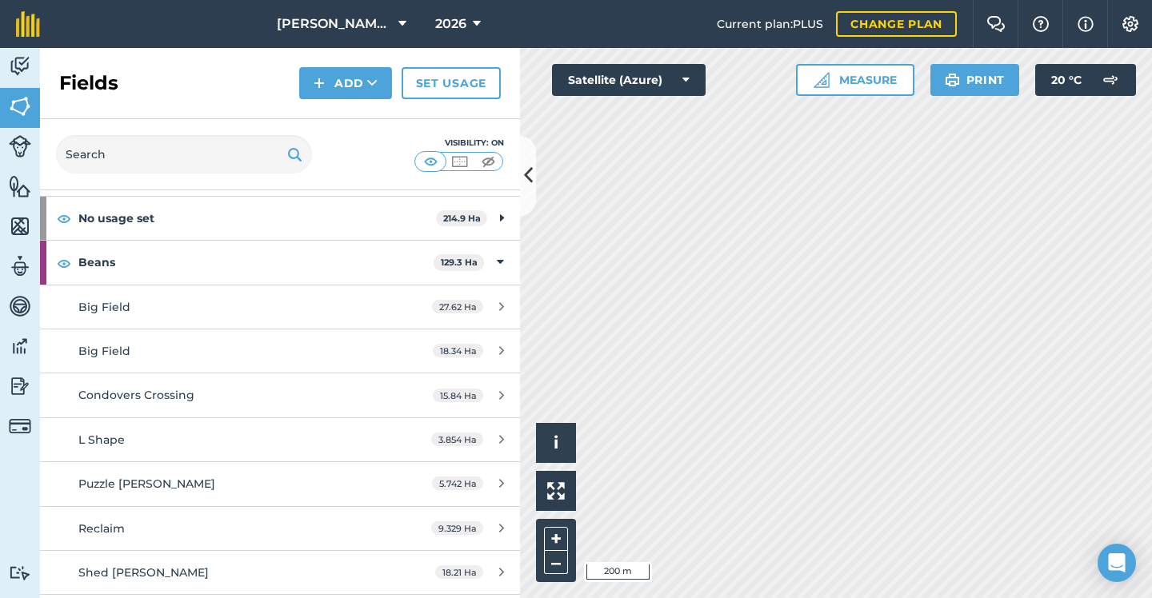
scroll to position [73, 0]
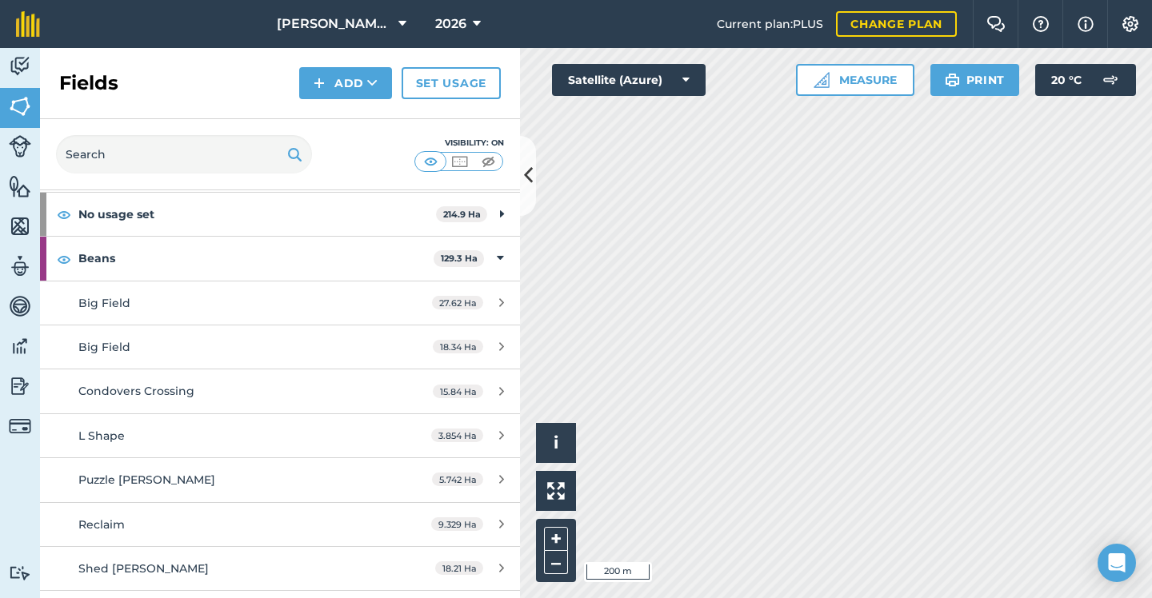
click at [521, 177] on button at bounding box center [528, 176] width 16 height 80
